Goal: Communication & Community: Answer question/provide support

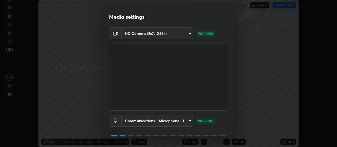
scroll to position [26, 0]
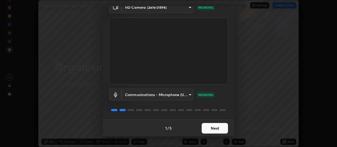
click at [208, 127] on button "Next" at bounding box center [215, 128] width 26 height 11
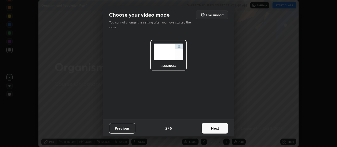
click at [209, 130] on button "Next" at bounding box center [215, 128] width 26 height 11
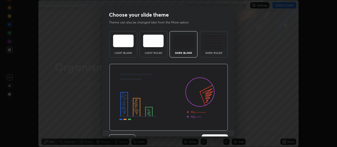
scroll to position [11, 0]
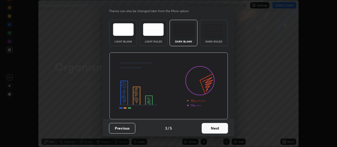
click at [208, 128] on button "Next" at bounding box center [215, 128] width 26 height 11
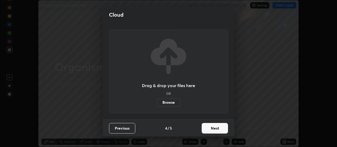
scroll to position [0, 0]
click at [207, 128] on button "Next" at bounding box center [215, 128] width 26 height 11
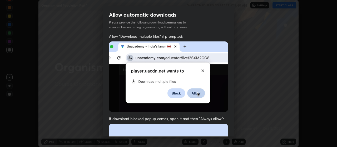
click at [202, 70] on img at bounding box center [168, 76] width 119 height 70
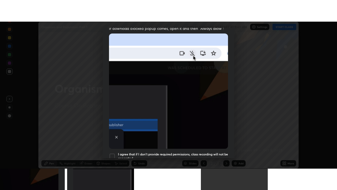
scroll to position [134, 0]
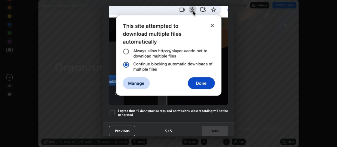
click at [112, 110] on div at bounding box center [112, 112] width 6 height 6
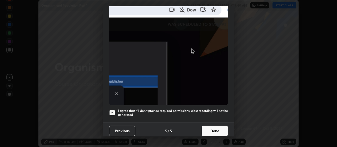
click at [207, 126] on button "Done" at bounding box center [215, 130] width 26 height 11
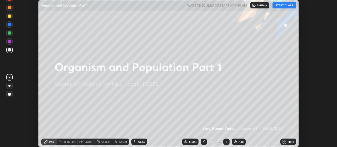
click at [282, 5] on button "START CLASS" at bounding box center [285, 5] width 24 height 6
click at [285, 141] on icon at bounding box center [285, 140] width 1 height 1
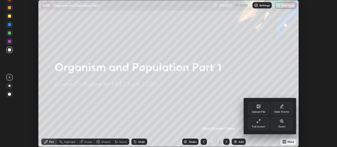
click at [259, 109] on div "Upload File" at bounding box center [258, 108] width 21 height 13
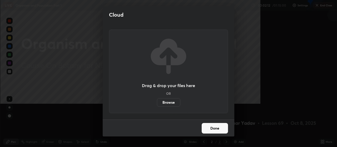
scroll to position [190, 337]
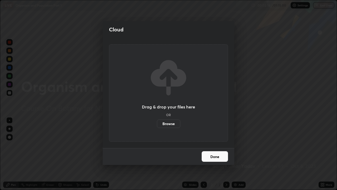
click at [172, 123] on label "Browse" at bounding box center [168, 123] width 23 height 8
click at [157, 123] on input "Browse" at bounding box center [157, 123] width 0 height 8
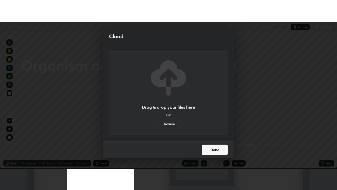
scroll to position [26207, 26016]
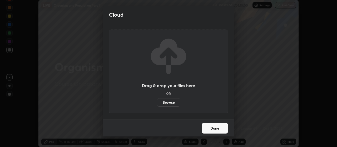
click at [176, 101] on label "Browse" at bounding box center [168, 102] width 23 height 8
click at [157, 101] on input "Browse" at bounding box center [157, 102] width 0 height 8
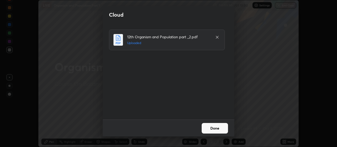
click at [212, 128] on button "Done" at bounding box center [215, 128] width 26 height 11
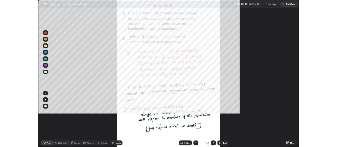
scroll to position [190, 337]
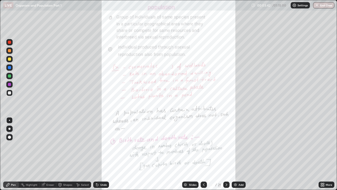
click at [324, 147] on icon at bounding box center [323, 185] width 1 height 1
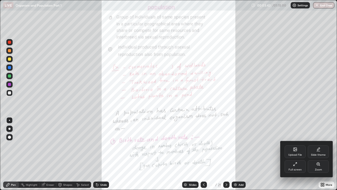
click at [298, 147] on div "Full screen" at bounding box center [295, 166] width 21 height 13
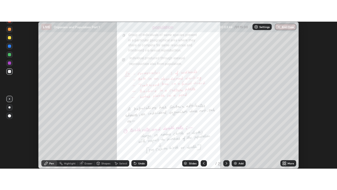
scroll to position [26207, 26016]
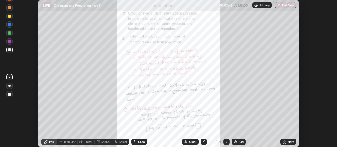
click at [286, 141] on icon at bounding box center [285, 140] width 1 height 1
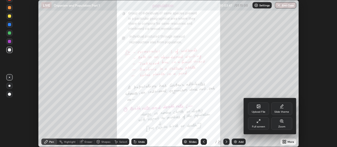
click at [261, 123] on div "Full screen" at bounding box center [258, 123] width 21 height 13
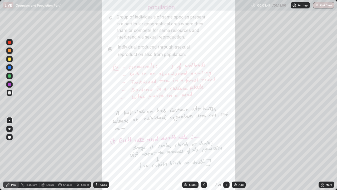
scroll to position [190, 337]
click at [322, 147] on icon at bounding box center [323, 184] width 4 height 4
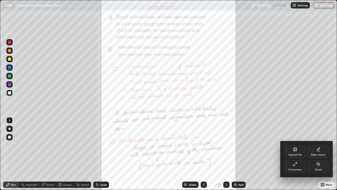
click at [319, 147] on icon at bounding box center [318, 164] width 1 height 0
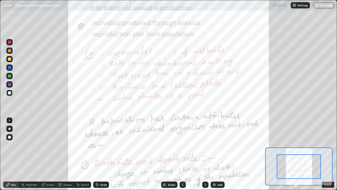
click at [284, 147] on div at bounding box center [299, 184] width 39 height 6
click at [281, 147] on div at bounding box center [299, 184] width 39 height 6
click at [282, 147] on div at bounding box center [299, 184] width 39 height 6
click at [182, 147] on icon at bounding box center [183, 184] width 4 height 4
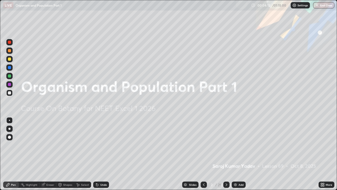
click at [189, 147] on div "Slides" at bounding box center [192, 184] width 7 height 3
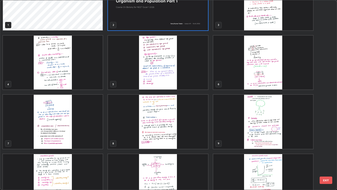
scroll to position [0, 0]
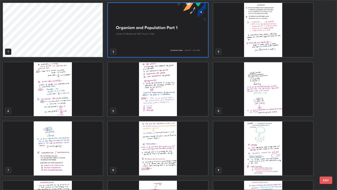
click at [265, 42] on img "grid" at bounding box center [263, 30] width 100 height 54
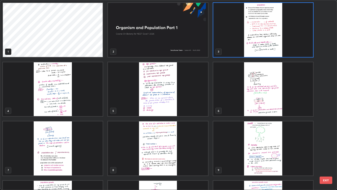
click at [267, 45] on img "grid" at bounding box center [263, 30] width 100 height 54
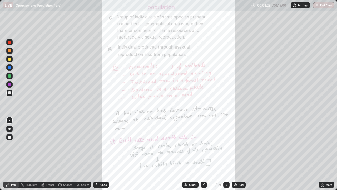
click at [267, 45] on img "grid" at bounding box center [263, 30] width 100 height 54
click at [323, 147] on icon at bounding box center [321, 183] width 1 height 1
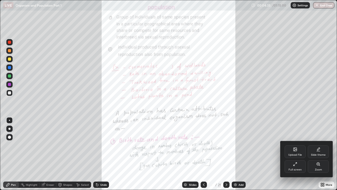
click at [317, 147] on icon at bounding box center [319, 164] width 4 height 4
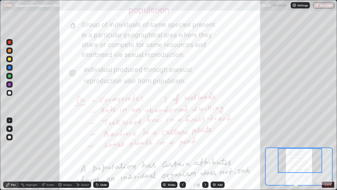
click at [298, 147] on div at bounding box center [300, 160] width 44 height 25
click at [9, 41] on div at bounding box center [9, 42] width 3 height 3
click at [9, 93] on div at bounding box center [9, 92] width 3 height 3
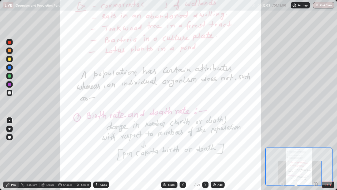
click at [9, 67] on div at bounding box center [9, 67] width 3 height 3
click at [205, 147] on icon at bounding box center [205, 184] width 4 height 4
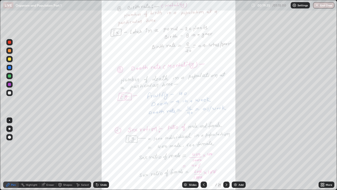
click at [226, 147] on icon at bounding box center [227, 184] width 4 height 4
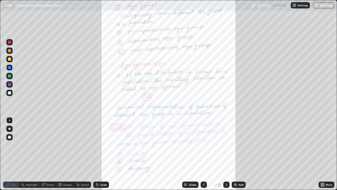
click at [203, 147] on icon at bounding box center [204, 184] width 4 height 4
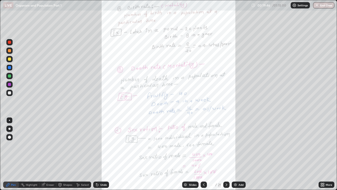
click at [323, 147] on icon at bounding box center [323, 184] width 4 height 4
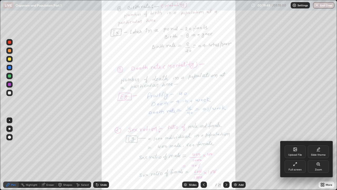
click at [318, 147] on icon at bounding box center [319, 164] width 4 height 4
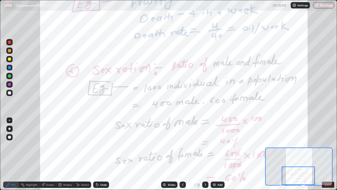
click at [205, 147] on icon at bounding box center [205, 184] width 4 height 4
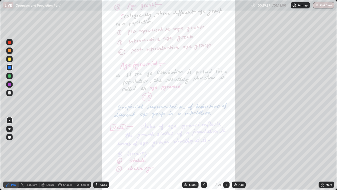
click at [203, 147] on icon at bounding box center [204, 184] width 4 height 4
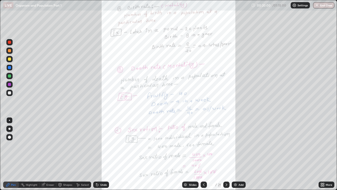
click at [203, 147] on icon at bounding box center [204, 184] width 4 height 4
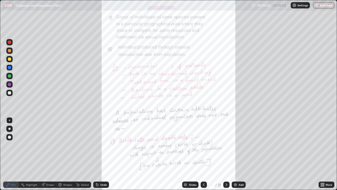
click at [226, 147] on icon at bounding box center [227, 184] width 4 height 4
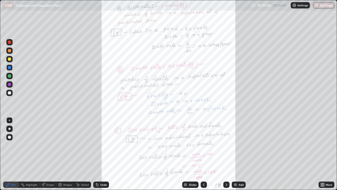
click at [226, 147] on icon at bounding box center [227, 184] width 2 height 3
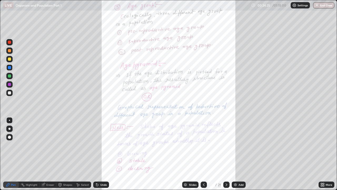
click at [226, 147] on icon at bounding box center [227, 184] width 4 height 4
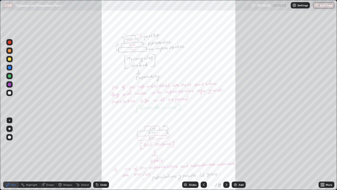
click at [226, 147] on icon at bounding box center [227, 184] width 4 height 4
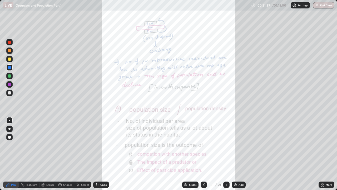
click at [50, 147] on div "Eraser" at bounding box center [50, 184] width 8 height 3
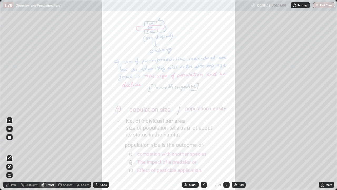
click at [226, 147] on icon at bounding box center [227, 184] width 4 height 4
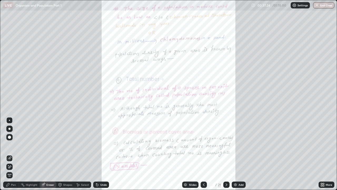
click at [13, 147] on div "Pen" at bounding box center [13, 184] width 5 height 3
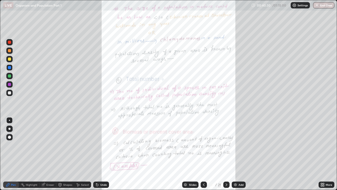
click at [227, 147] on icon at bounding box center [227, 184] width 4 height 4
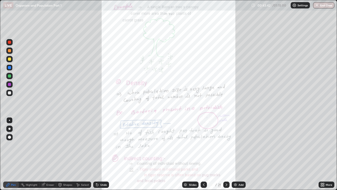
click at [10, 43] on div at bounding box center [9, 42] width 3 height 3
click at [226, 147] on icon at bounding box center [227, 184] width 4 height 4
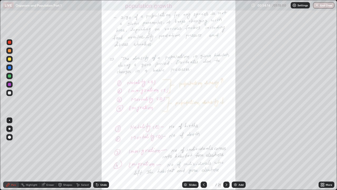
click at [226, 147] on icon at bounding box center [227, 184] width 4 height 4
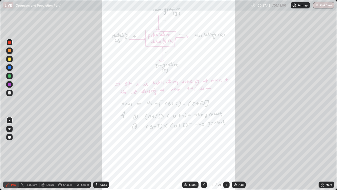
click at [226, 147] on icon at bounding box center [227, 184] width 4 height 4
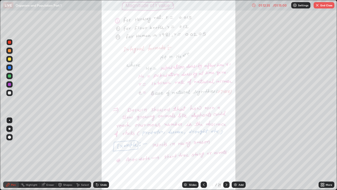
click at [226, 147] on icon at bounding box center [227, 184] width 4 height 4
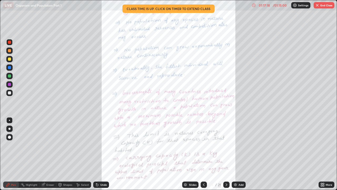
click at [226, 147] on icon at bounding box center [227, 184] width 4 height 4
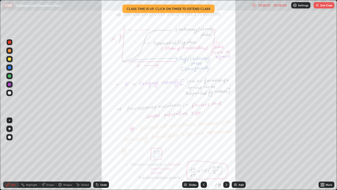
click at [226, 147] on icon at bounding box center [227, 184] width 2 height 3
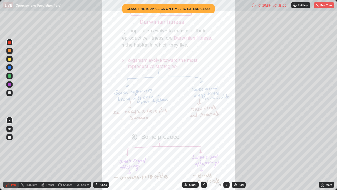
click at [323, 5] on button "End Class" at bounding box center [324, 5] width 21 height 6
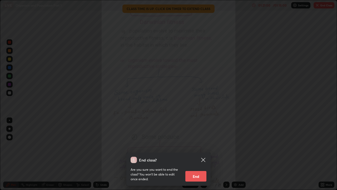
click at [193, 147] on button "End" at bounding box center [196, 176] width 21 height 11
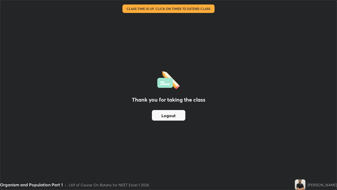
click at [270, 105] on div "Thank you for taking the class Logout" at bounding box center [168, 94] width 337 height 189
